Goal: Transaction & Acquisition: Purchase product/service

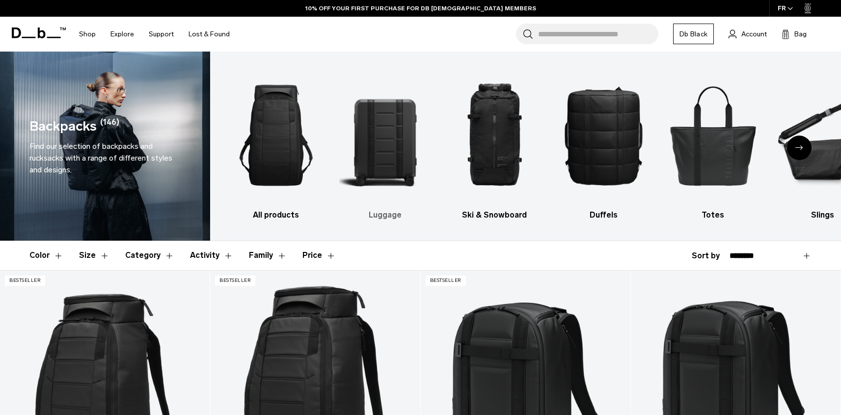
click at [365, 147] on img "2 / 10" at bounding box center [385, 135] width 92 height 138
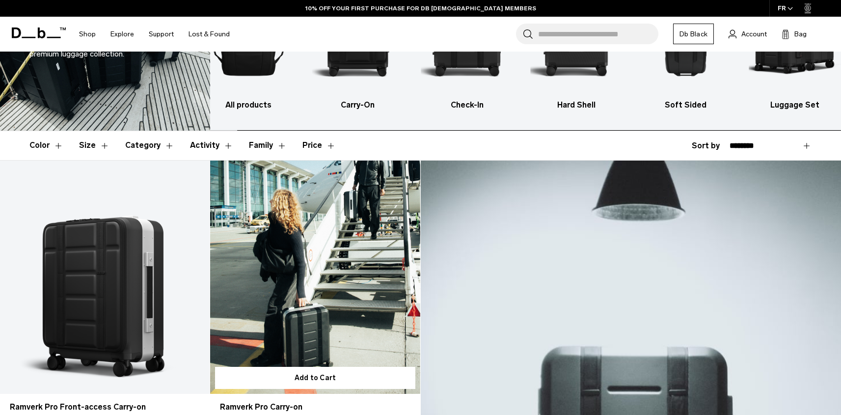
scroll to position [201, 0]
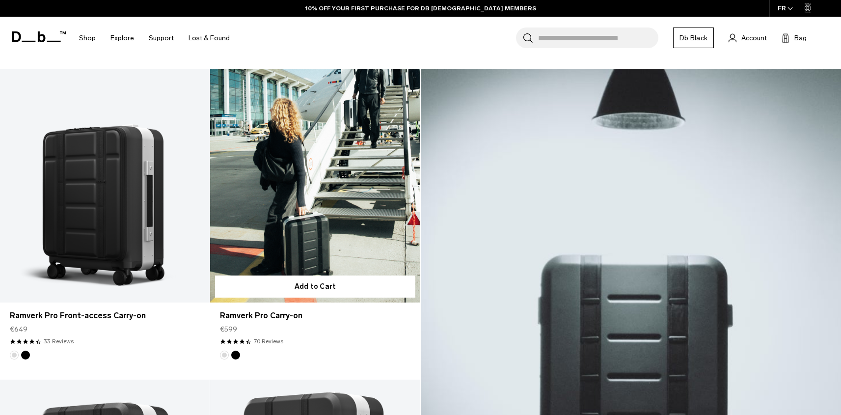
click at [331, 182] on link "Ramverk Pro Carry-on" at bounding box center [315, 185] width 210 height 233
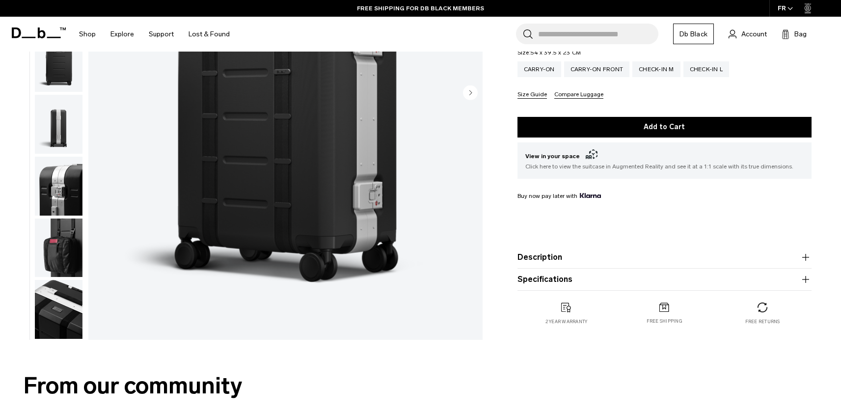
scroll to position [103, 0]
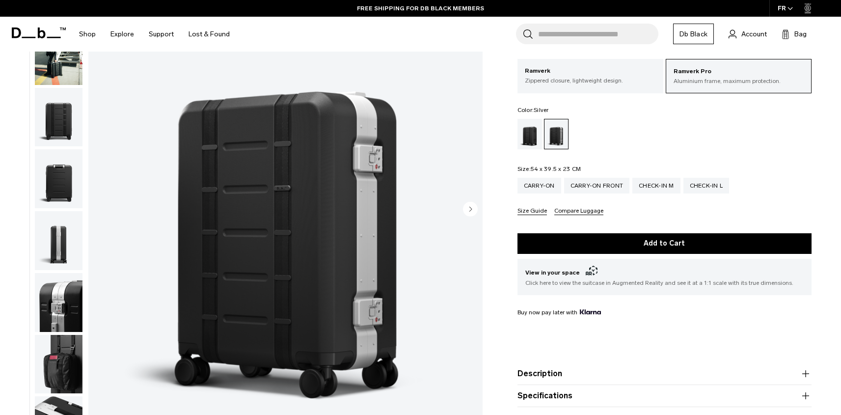
click at [62, 320] on img "button" at bounding box center [59, 302] width 48 height 59
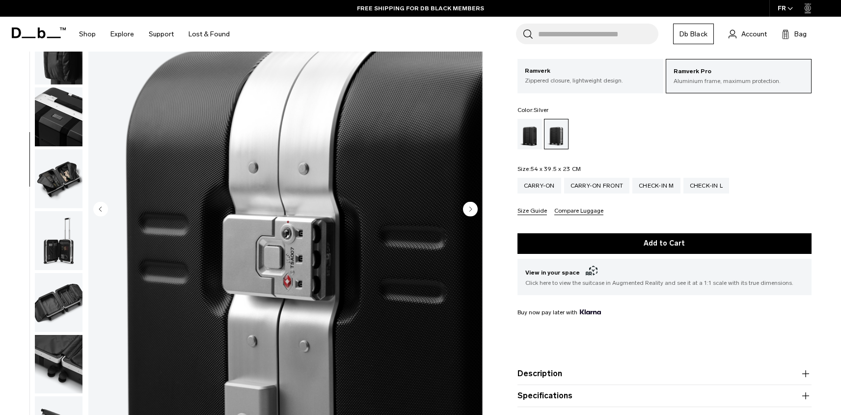
click at [60, 313] on img "button" at bounding box center [59, 302] width 48 height 59
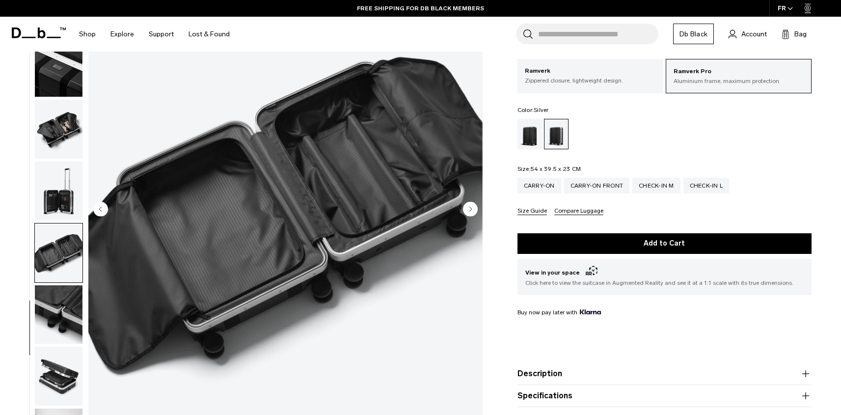
scroll to position [370, 0]
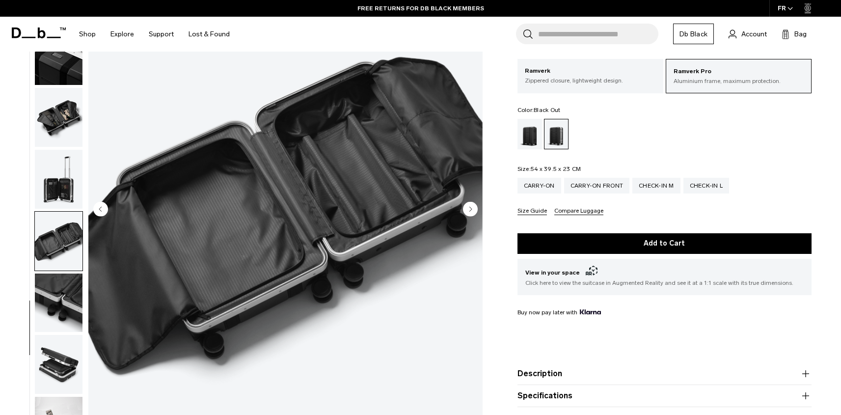
click at [530, 139] on div "Black Out" at bounding box center [530, 134] width 25 height 30
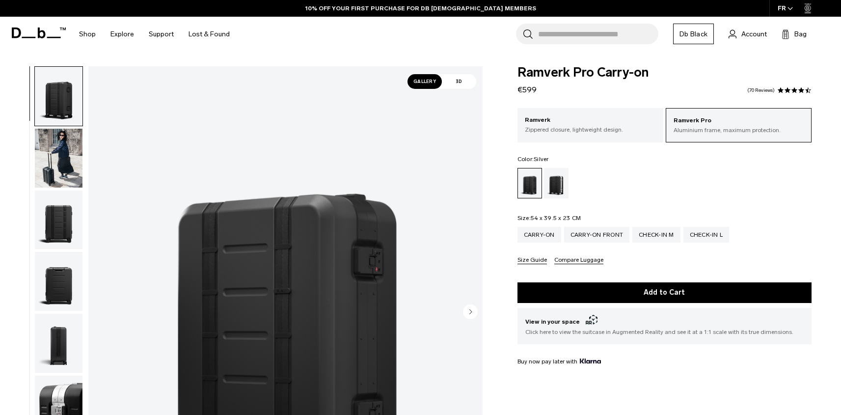
click at [552, 178] on div "Silver" at bounding box center [556, 183] width 25 height 30
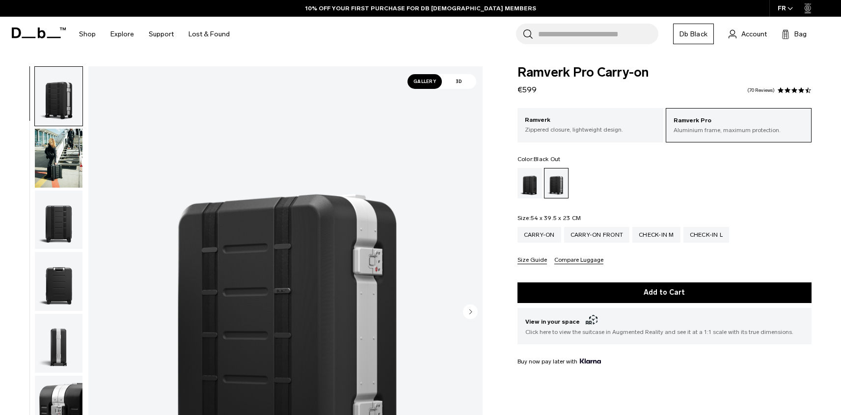
click at [531, 179] on div "Black Out" at bounding box center [530, 183] width 25 height 30
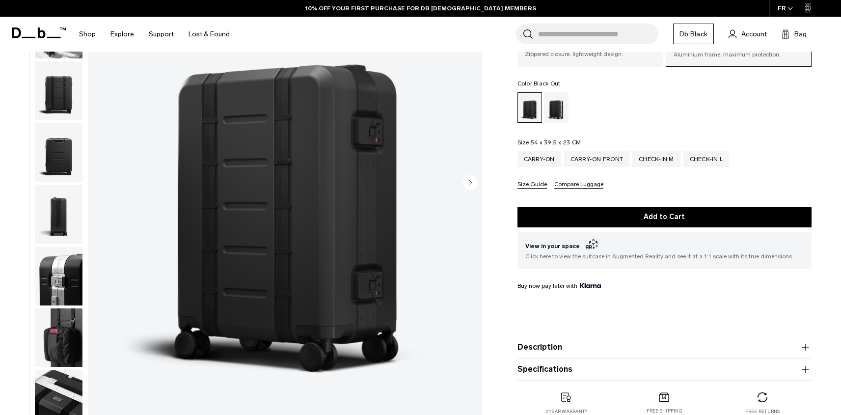
scroll to position [195, 0]
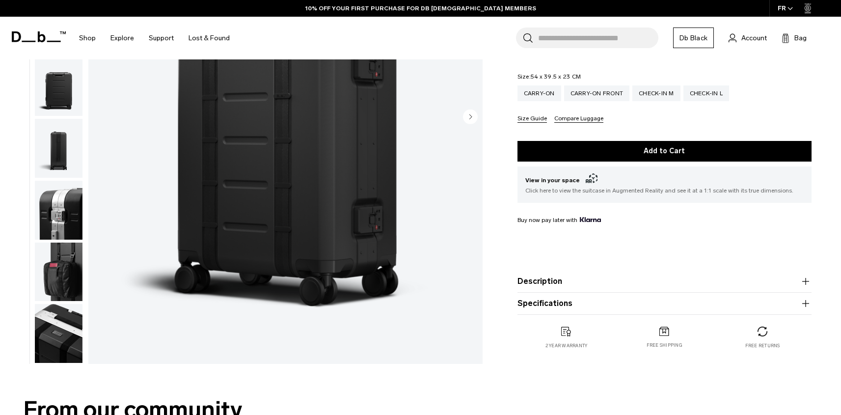
click at [72, 259] on img "button" at bounding box center [59, 272] width 48 height 59
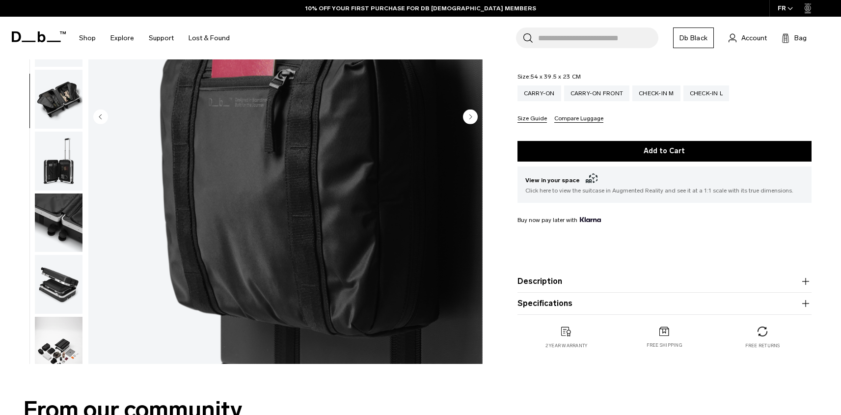
scroll to position [370, 0]
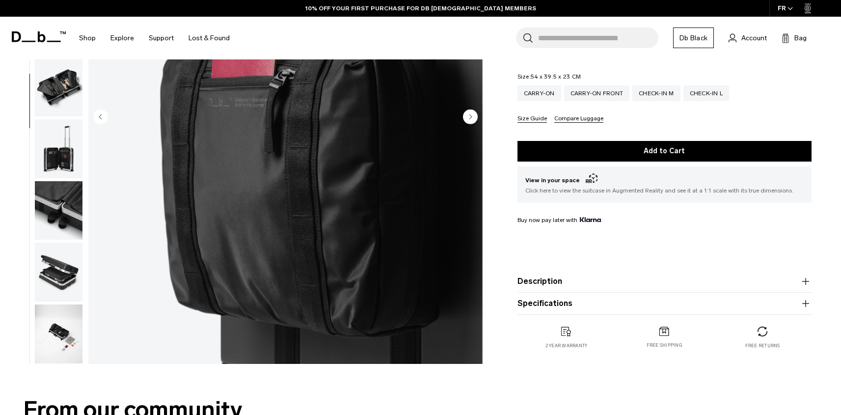
click at [61, 261] on img "button" at bounding box center [59, 272] width 48 height 59
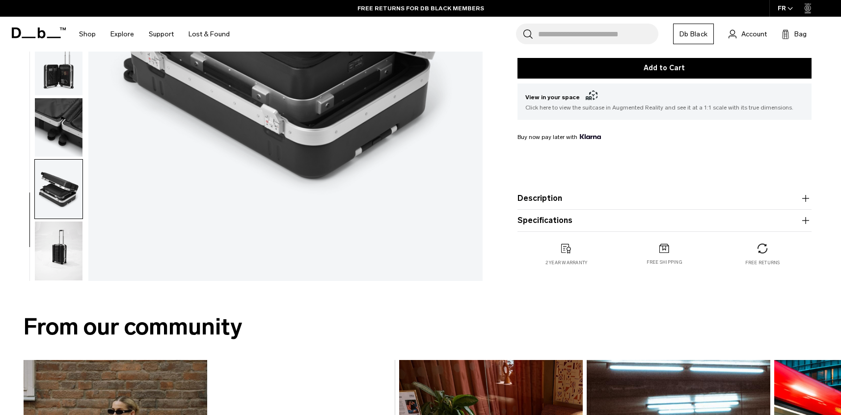
scroll to position [0, 0]
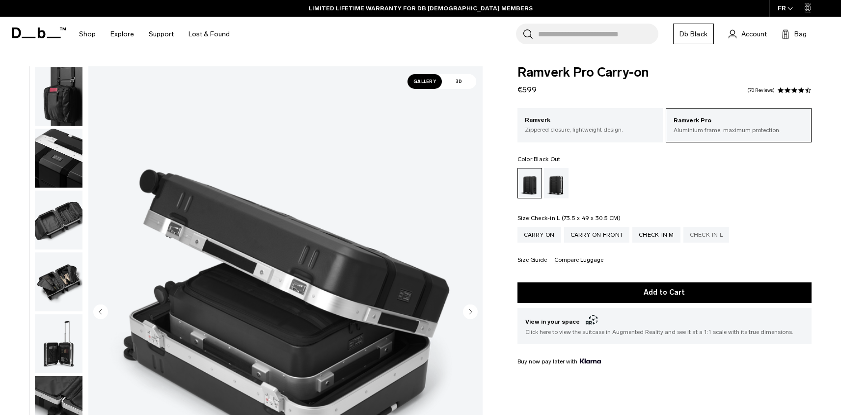
click at [703, 237] on div "Check-in L" at bounding box center [707, 235] width 46 height 16
